Goal: Information Seeking & Learning: Learn about a topic

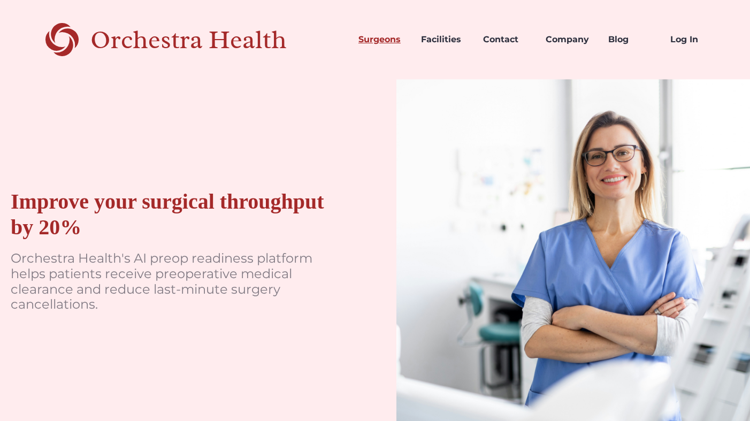
click at [399, 34] on link "Surgeons" at bounding box center [381, 39] width 63 height 36
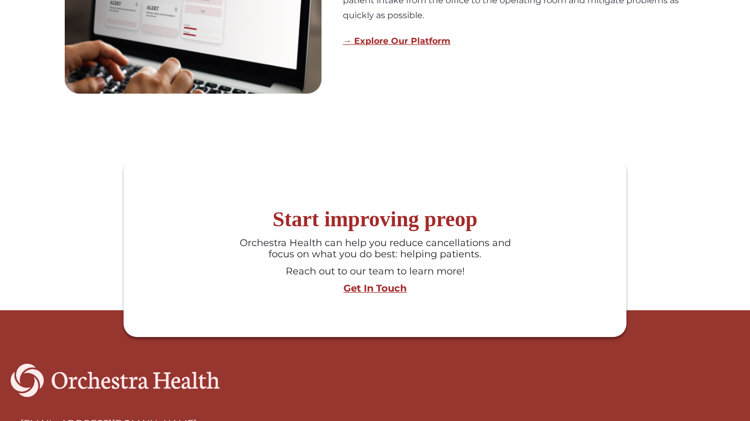
scroll to position [1060, 0]
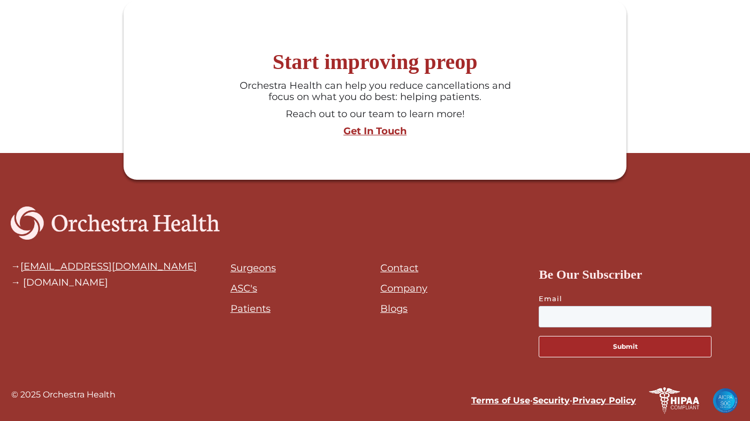
click at [422, 287] on link "Company" at bounding box center [403, 288] width 47 height 12
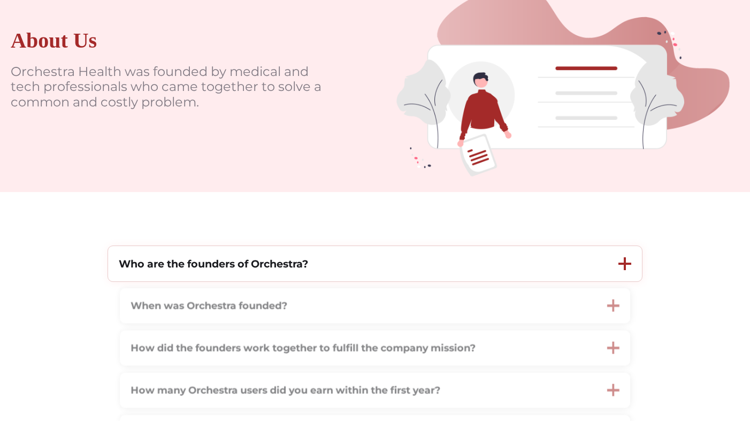
click at [420, 269] on div "Who are the founders of Orchestra?" at bounding box center [357, 264] width 499 height 36
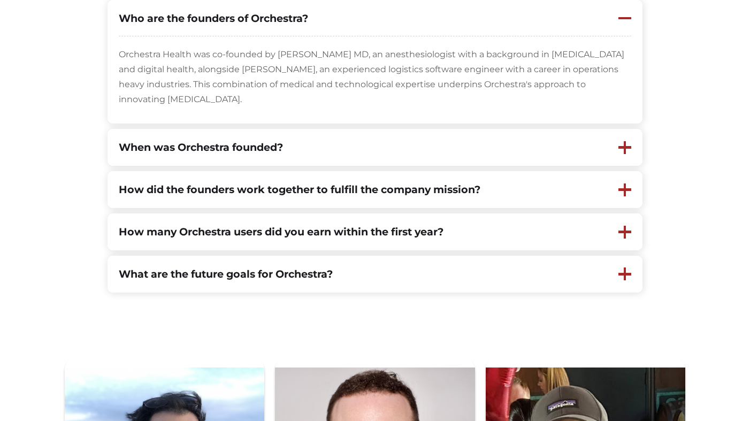
scroll to position [368, 0]
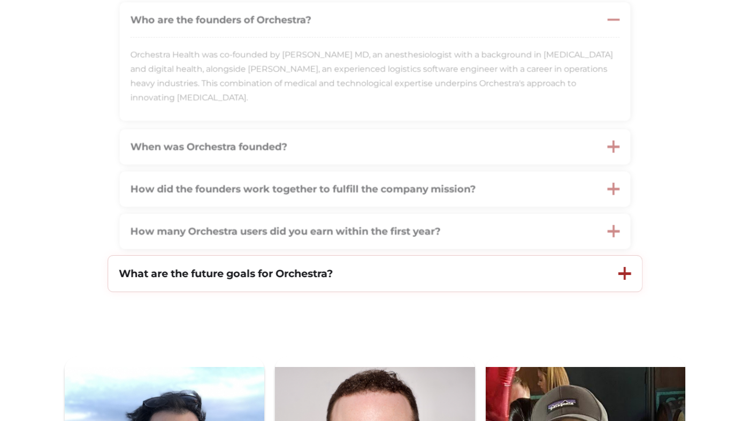
click at [505, 266] on div "What are the future goals for Orchestra?" at bounding box center [357, 274] width 499 height 36
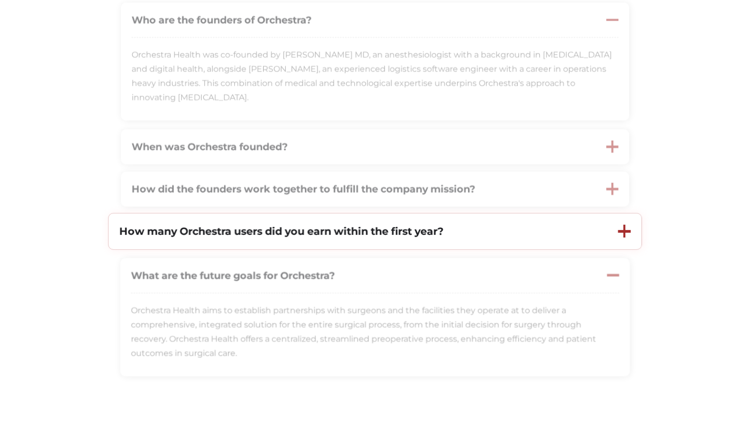
click at [507, 232] on div "How many Orchestra users did you earn within the first year?" at bounding box center [358, 231] width 498 height 36
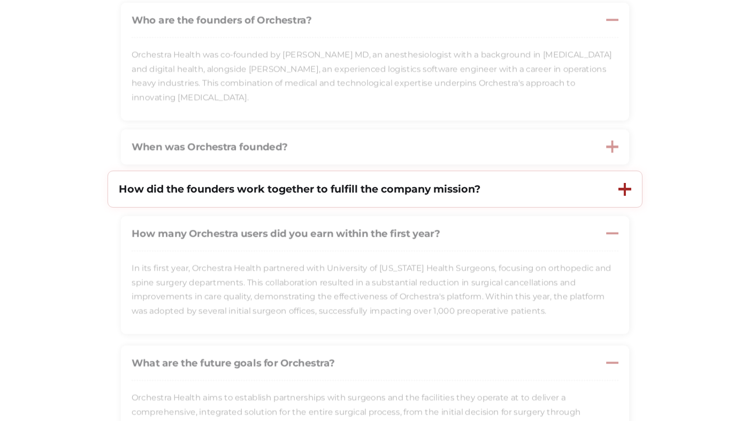
click at [519, 189] on div "How did the founders work together to fulfill the company mission?" at bounding box center [357, 189] width 499 height 36
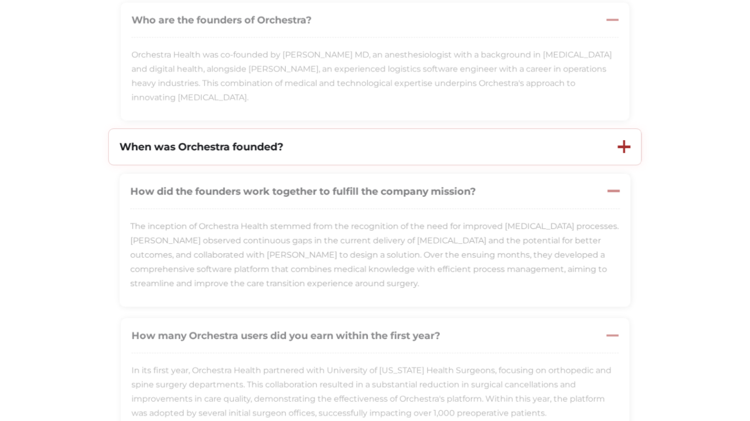
click at [515, 156] on div "When was Orchestra founded?" at bounding box center [358, 147] width 498 height 36
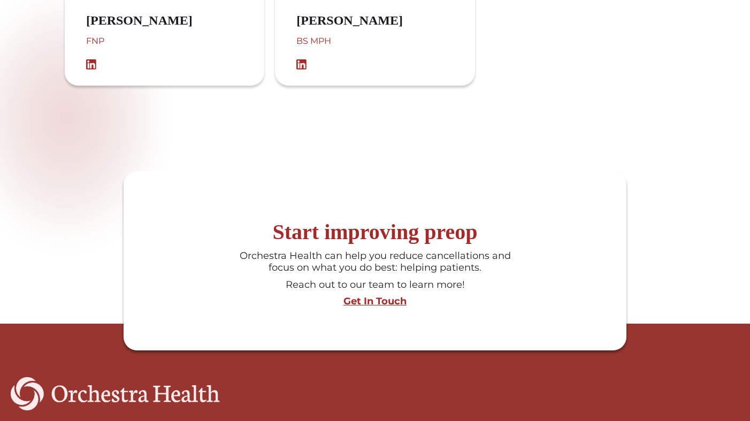
scroll to position [1787, 0]
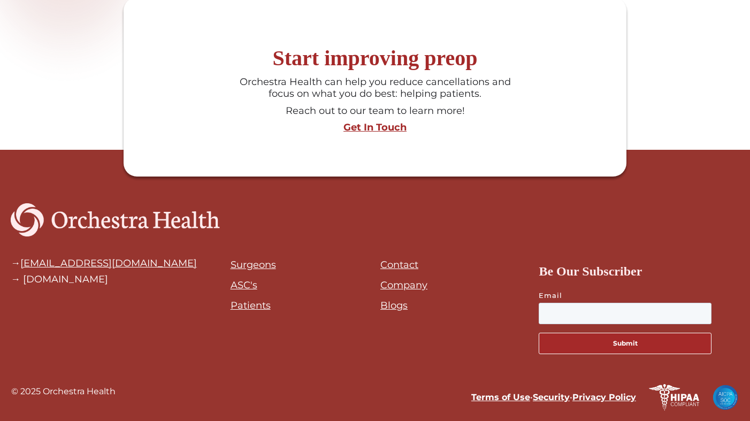
click at [413, 267] on link "Contact" at bounding box center [399, 265] width 38 height 12
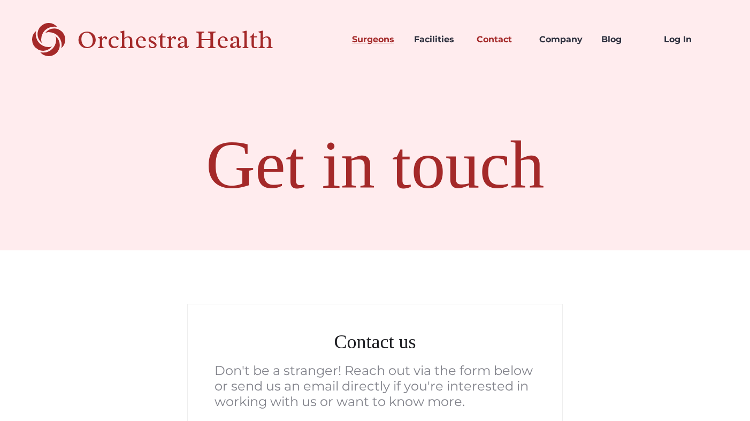
click at [363, 42] on link "Surgeons" at bounding box center [374, 39] width 63 height 36
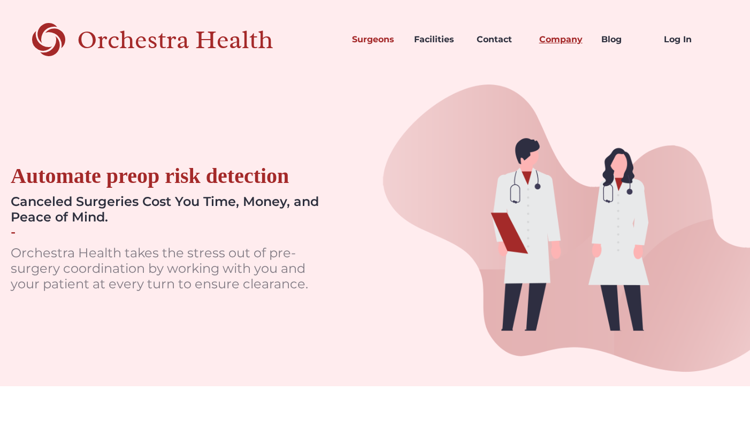
click at [567, 40] on link "Company" at bounding box center [561, 39] width 63 height 36
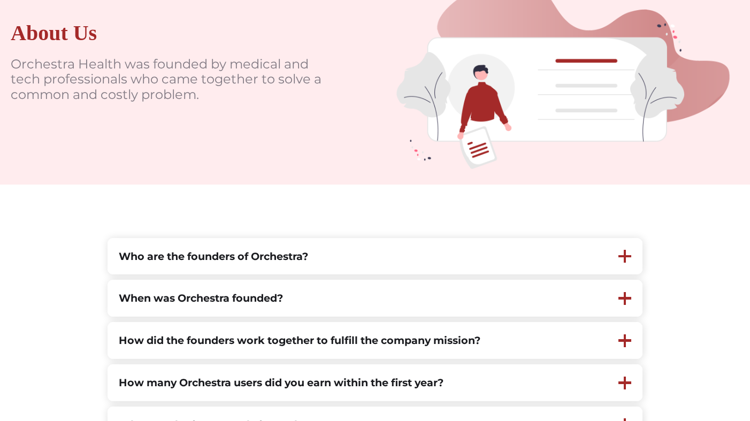
scroll to position [130, 0]
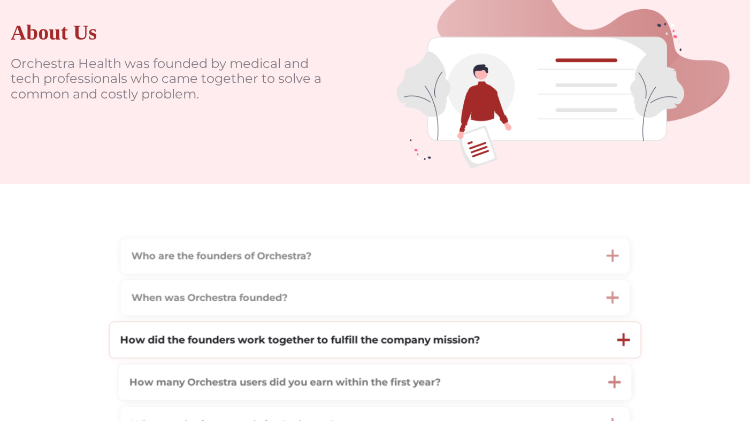
click at [398, 335] on strong "How did the founders work together to fulfill the company mission?" at bounding box center [300, 339] width 360 height 13
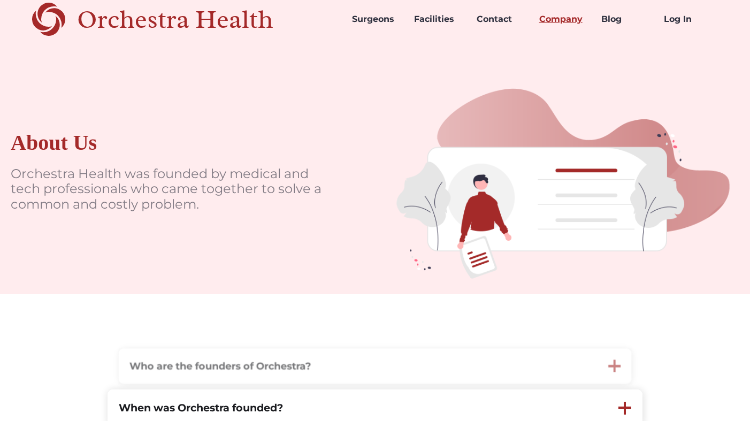
scroll to position [0, 0]
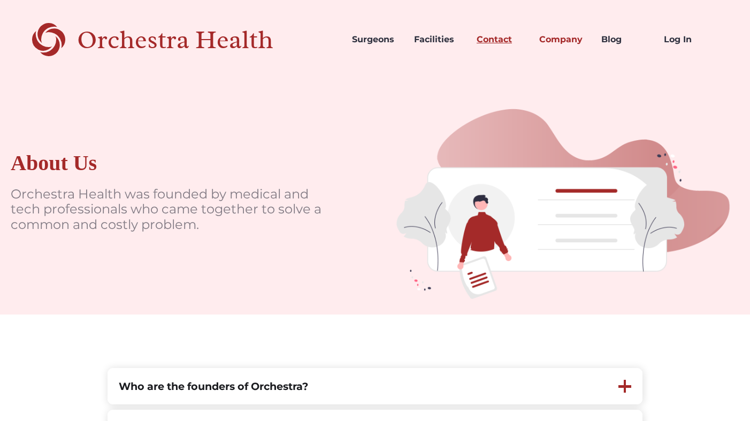
click at [496, 36] on link "Contact" at bounding box center [499, 39] width 63 height 36
